Goal: Task Accomplishment & Management: Manage account settings

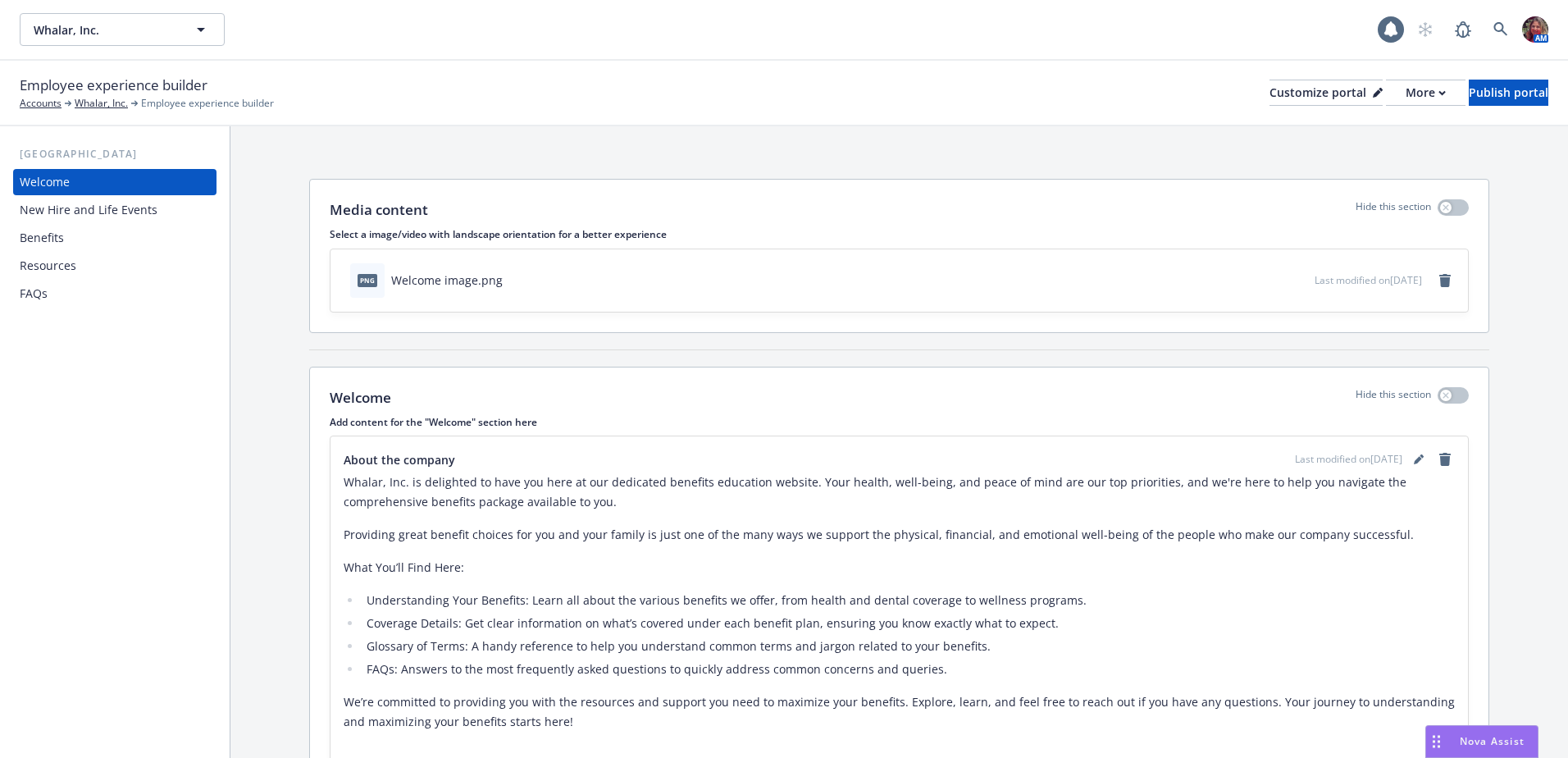
click at [46, 255] on div "Resources" at bounding box center [48, 266] width 56 height 26
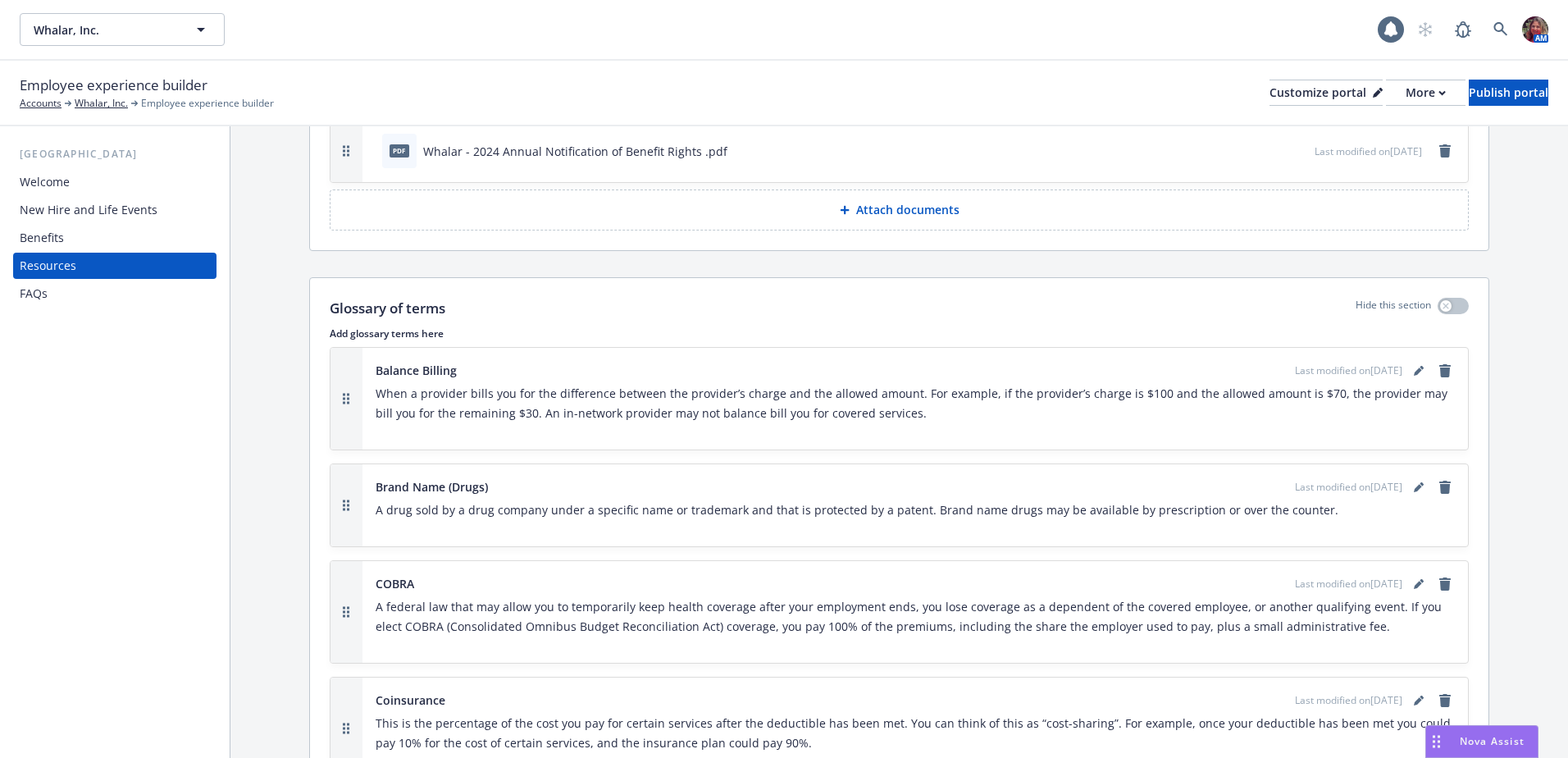
scroll to position [247, 0]
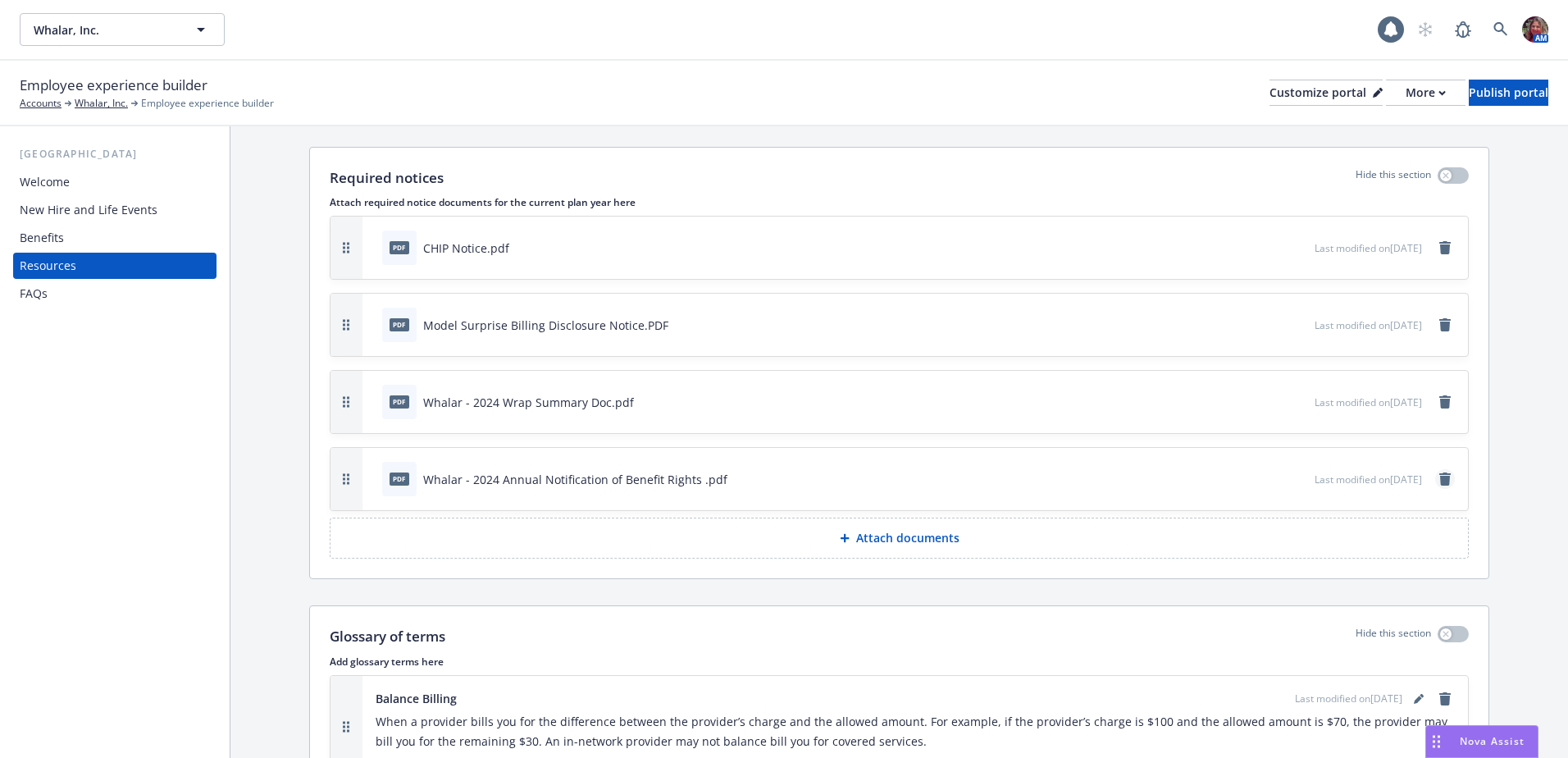
click at [1440, 481] on icon "remove" at bounding box center [1445, 478] width 11 height 13
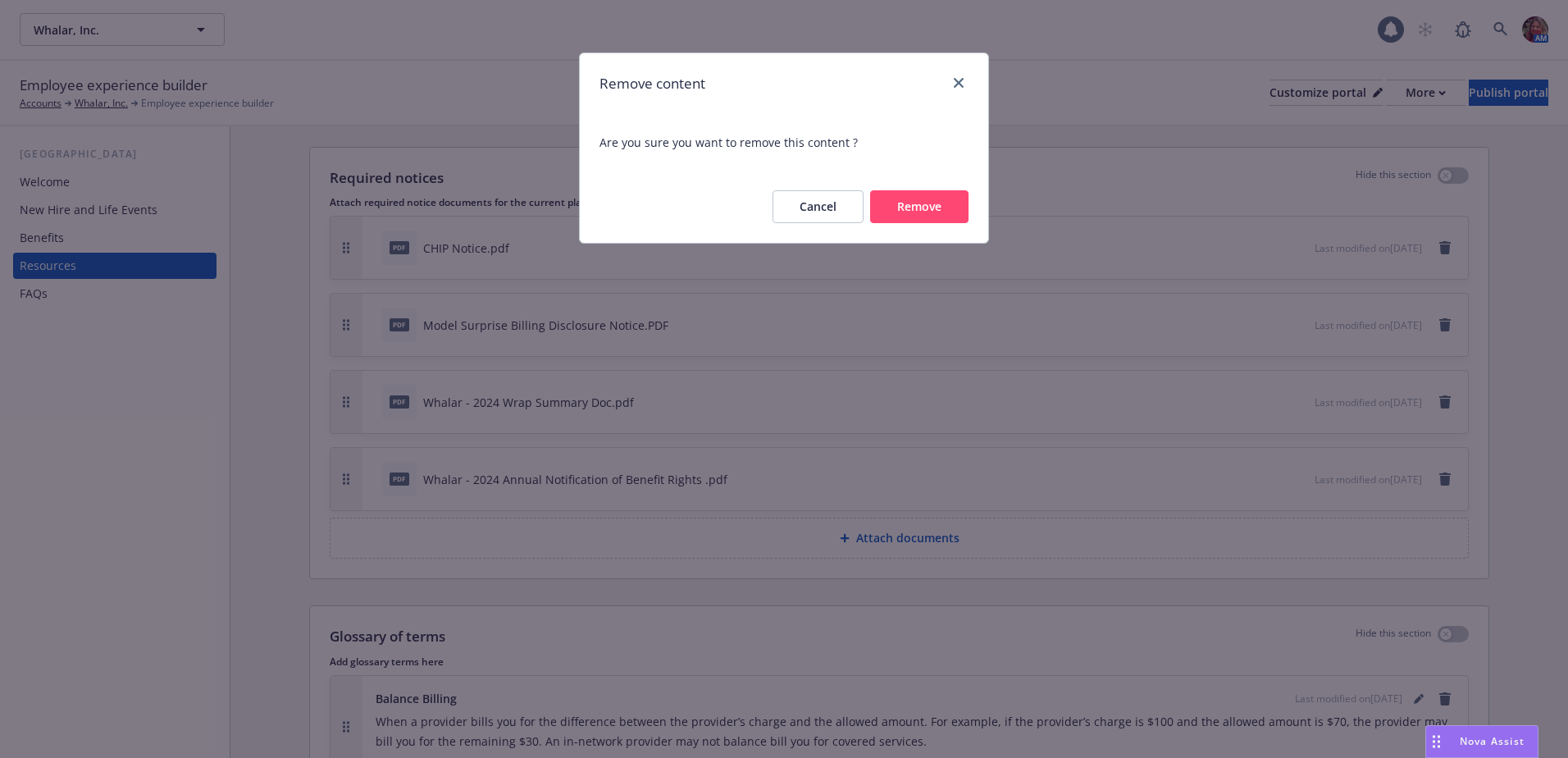
click at [945, 213] on button "Remove" at bounding box center [919, 207] width 98 height 33
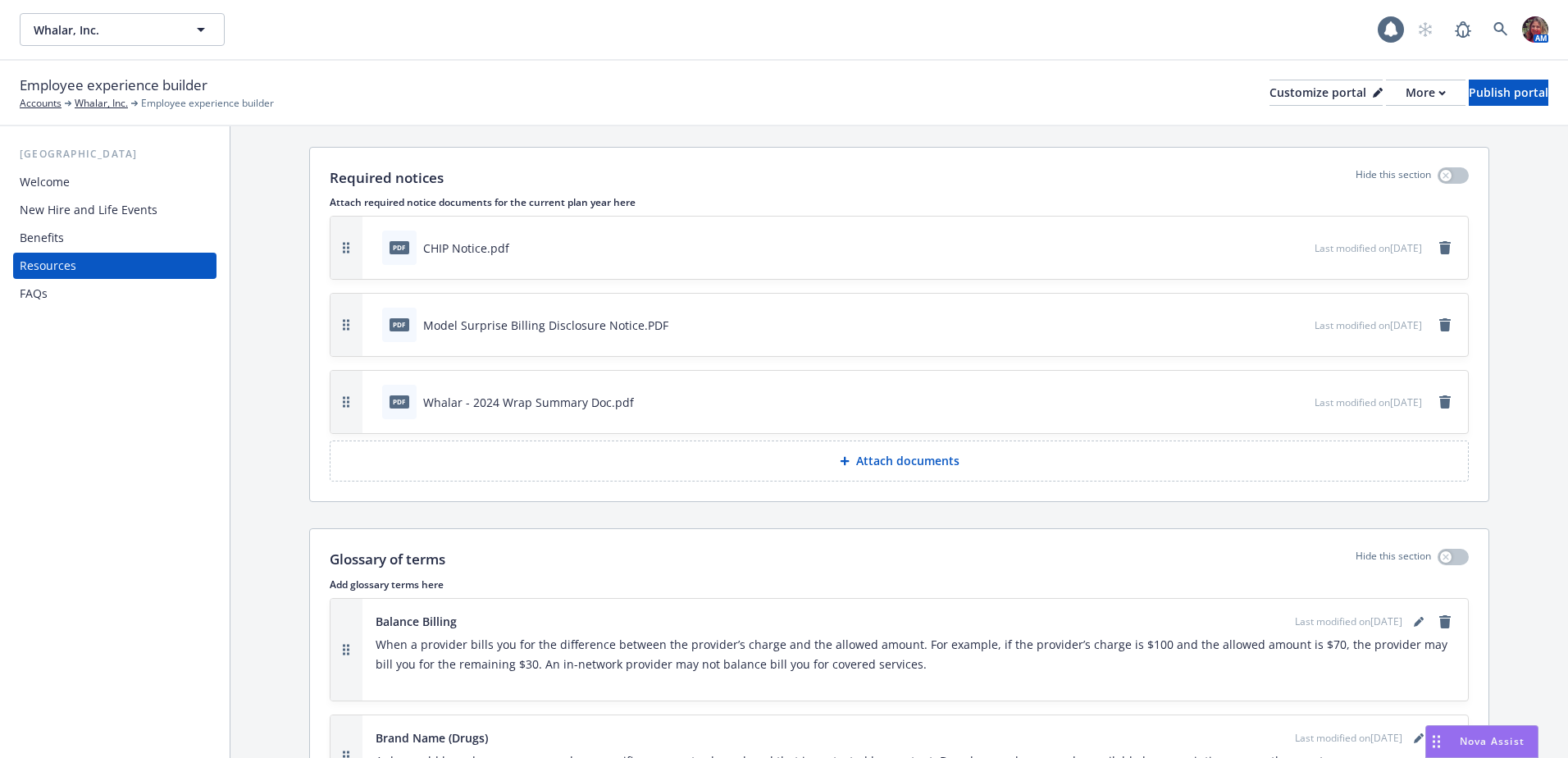
click at [941, 464] on p "Attach documents" at bounding box center [908, 461] width 103 height 16
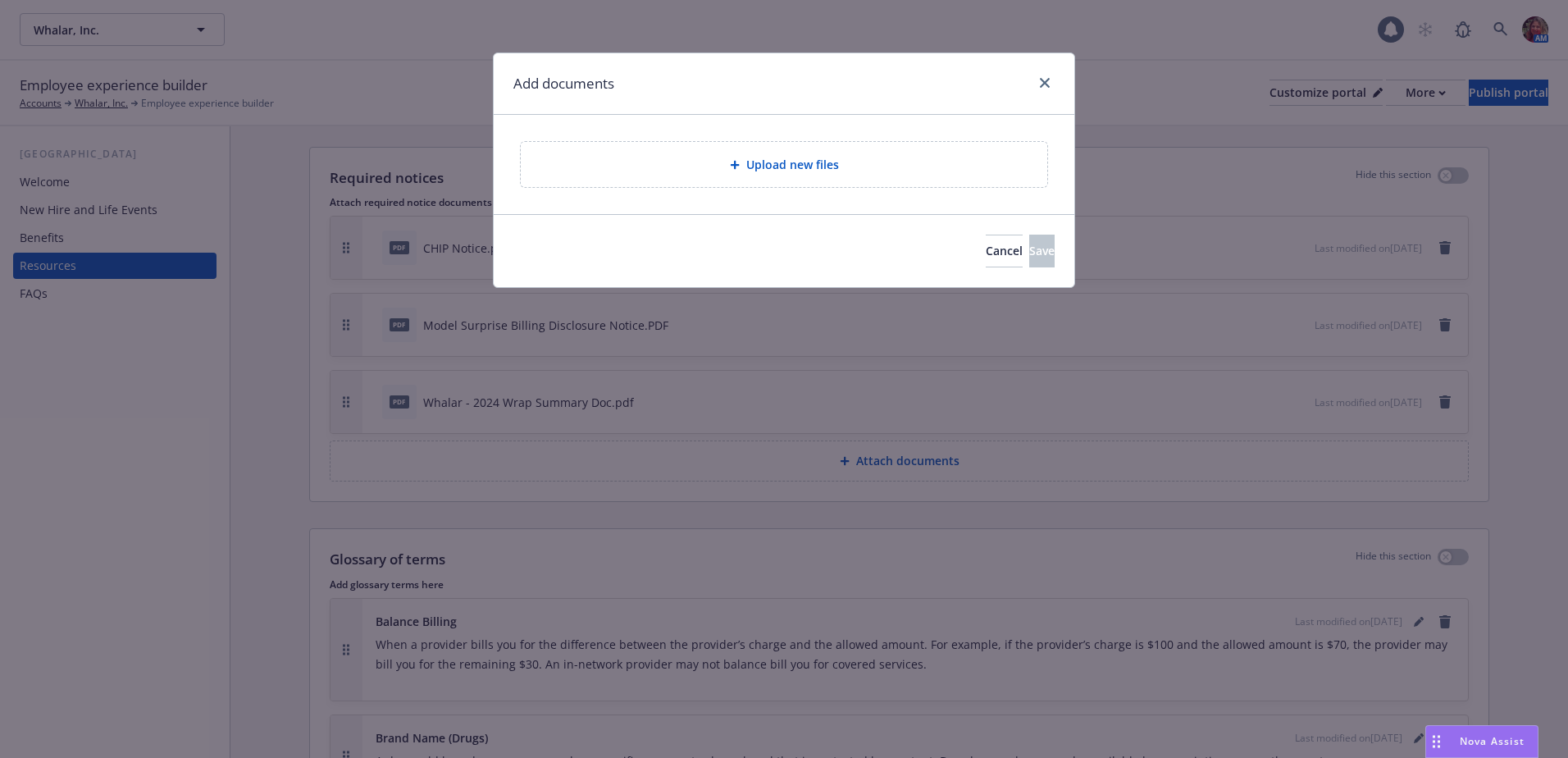
click at [870, 174] on div "Upload new files" at bounding box center [784, 165] width 501 height 19
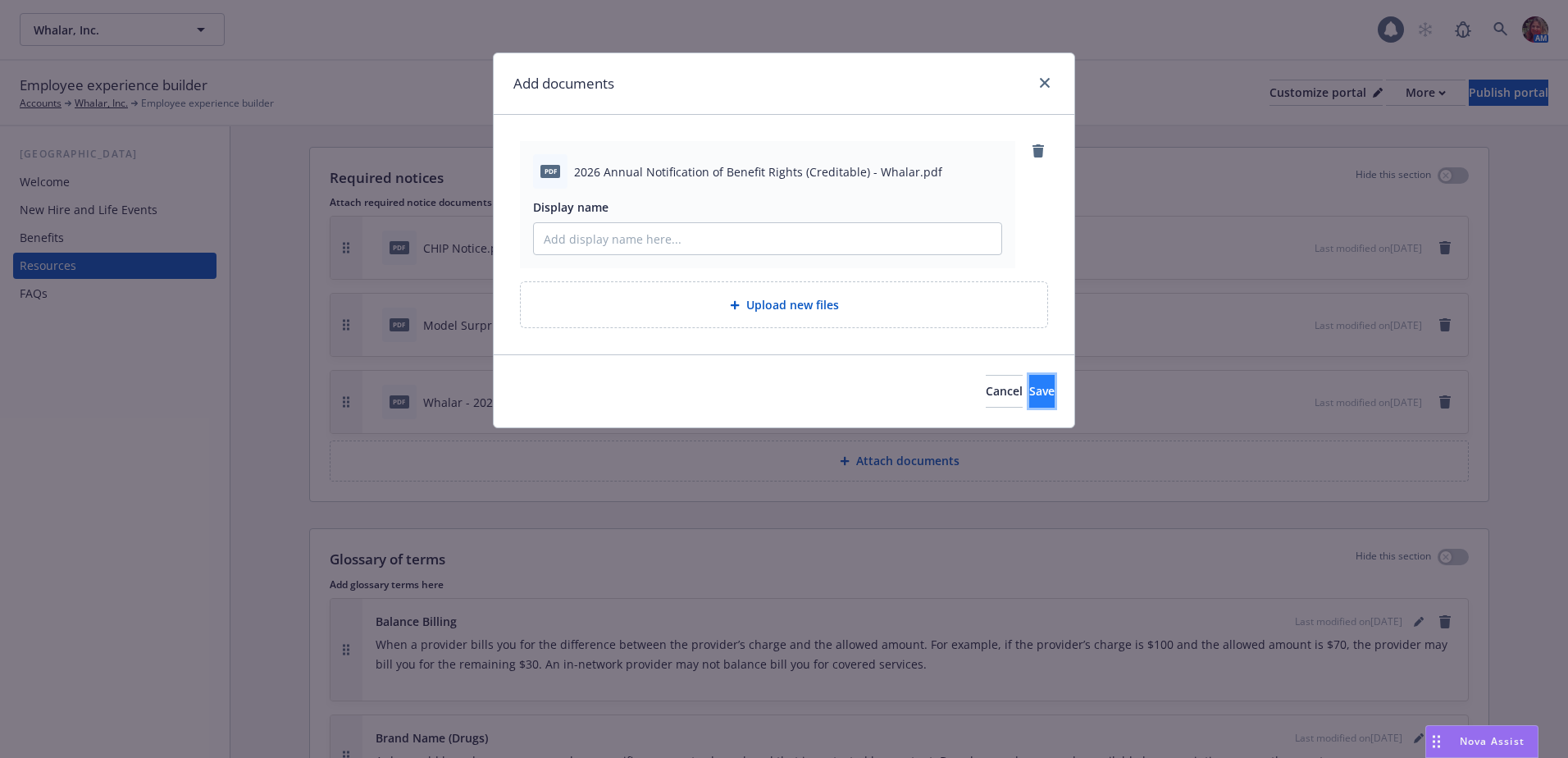
click at [1029, 399] on span "Save" at bounding box center [1041, 391] width 25 height 16
